Goal: Go to known website: Go to known website

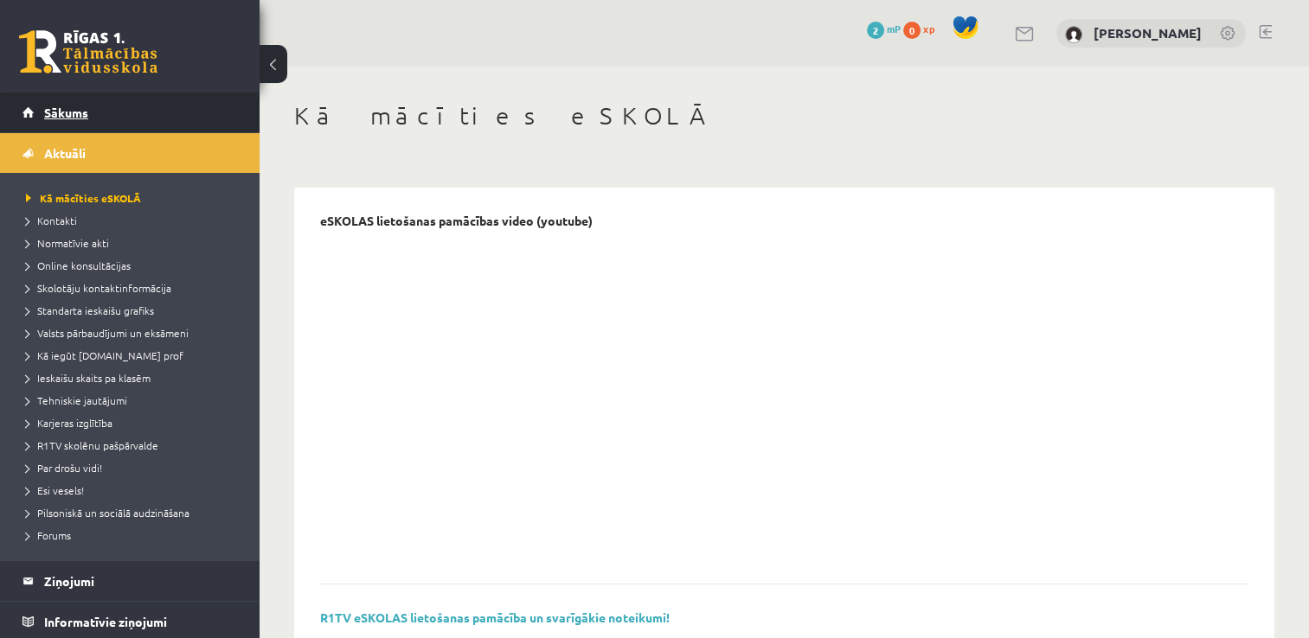
click at [55, 112] on span "Sākums" at bounding box center [66, 113] width 44 height 16
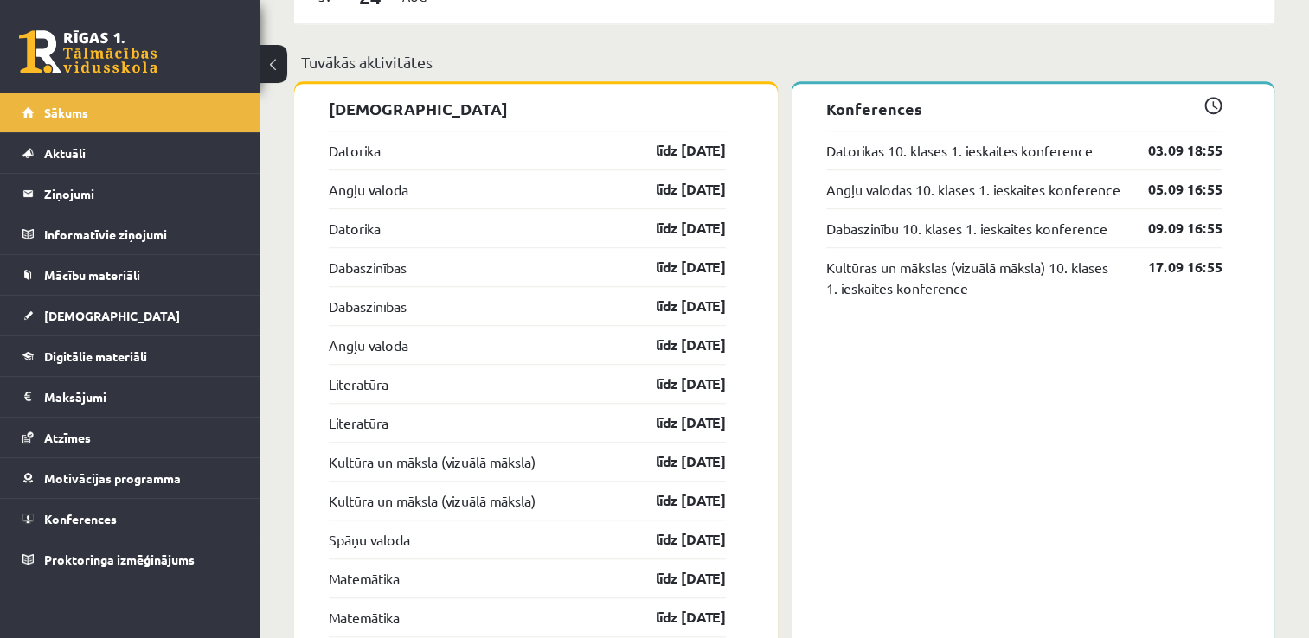
scroll to position [1350, 0]
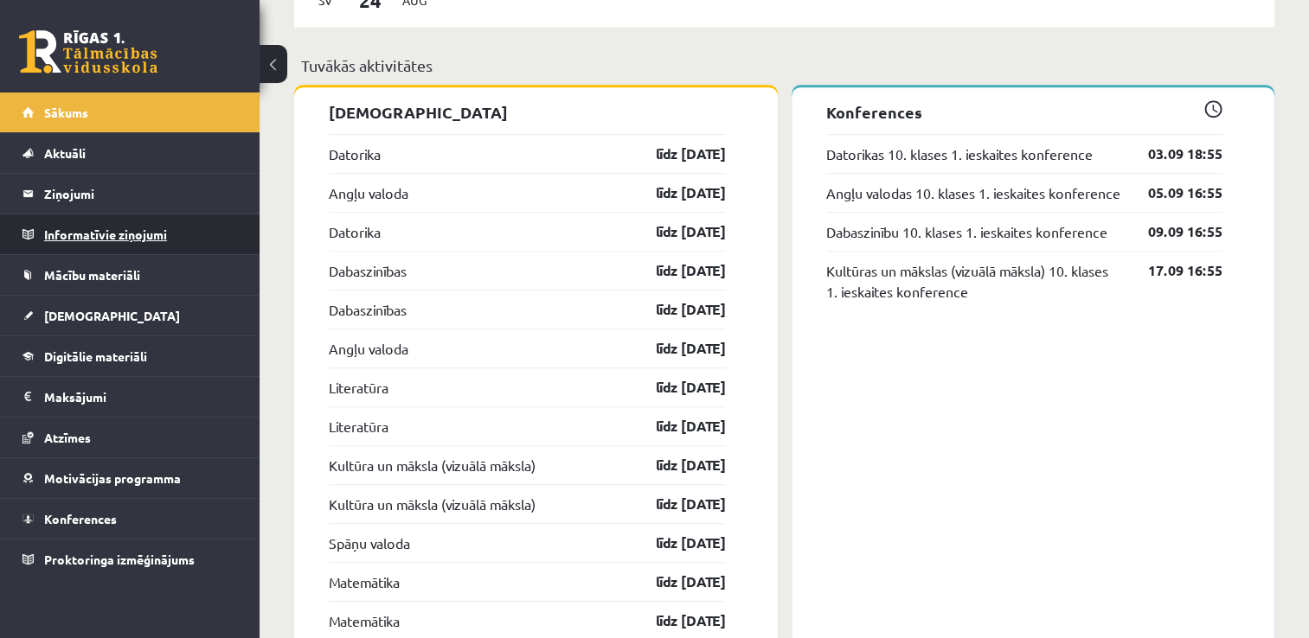
click at [143, 221] on legend "Informatīvie ziņojumi 0" at bounding box center [141, 235] width 194 height 40
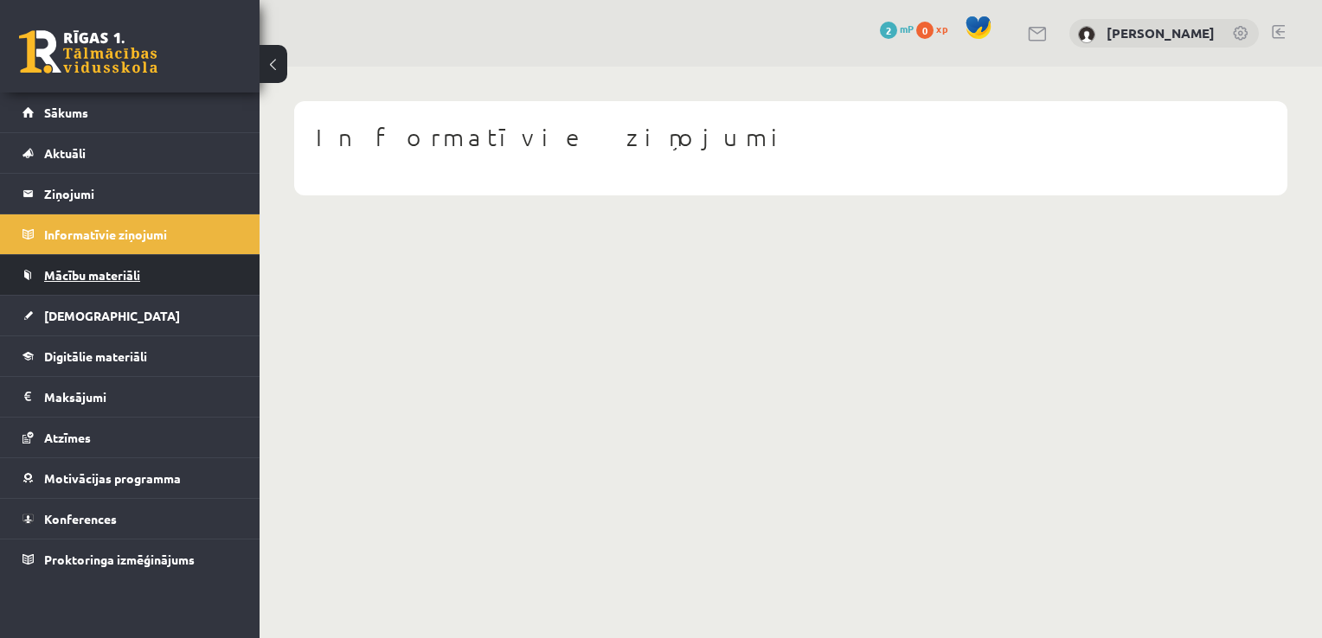
click at [120, 274] on span "Mācību materiāli" at bounding box center [92, 275] width 96 height 16
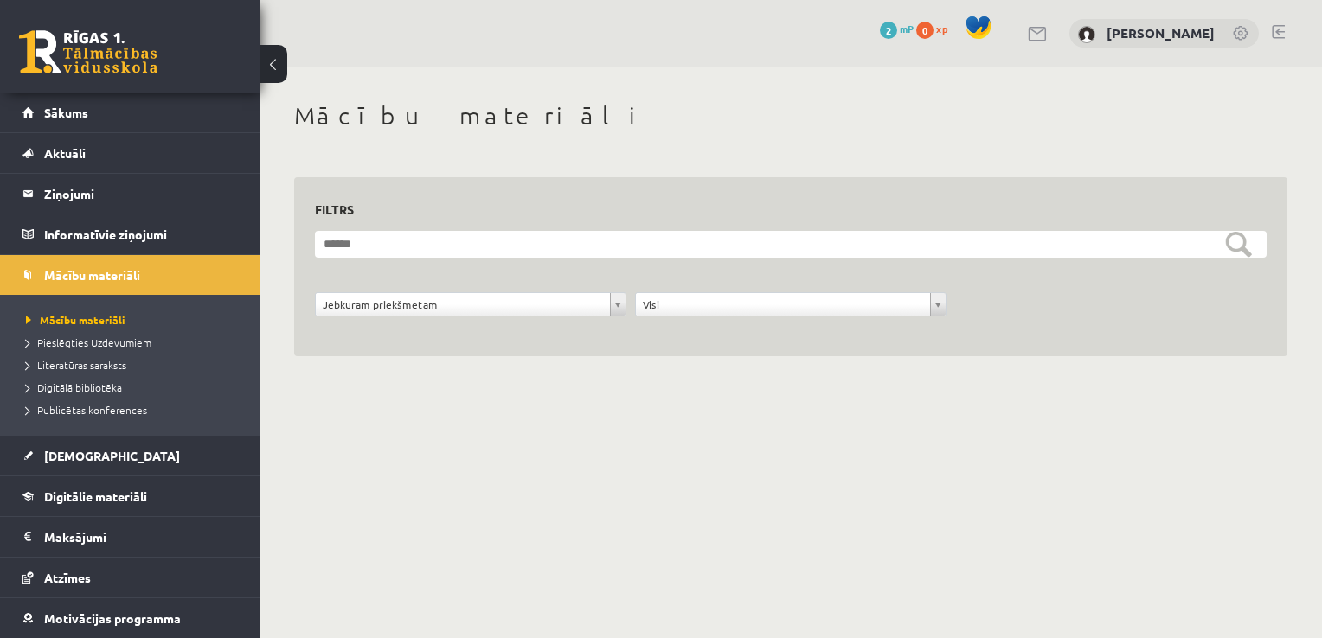
click at [92, 341] on span "Pieslēgties Uzdevumiem" at bounding box center [88, 343] width 125 height 14
click at [95, 116] on link "Sākums" at bounding box center [129, 113] width 215 height 40
